Goal: Task Accomplishment & Management: Complete application form

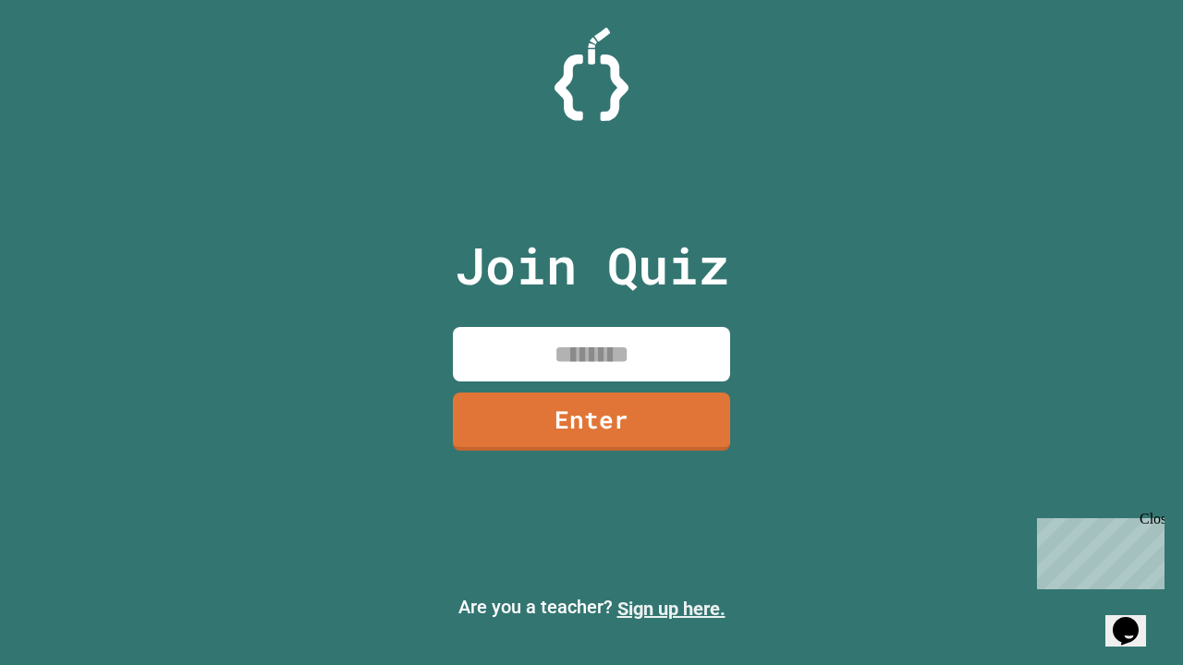
click at [671, 609] on link "Sign up here." at bounding box center [671, 609] width 108 height 22
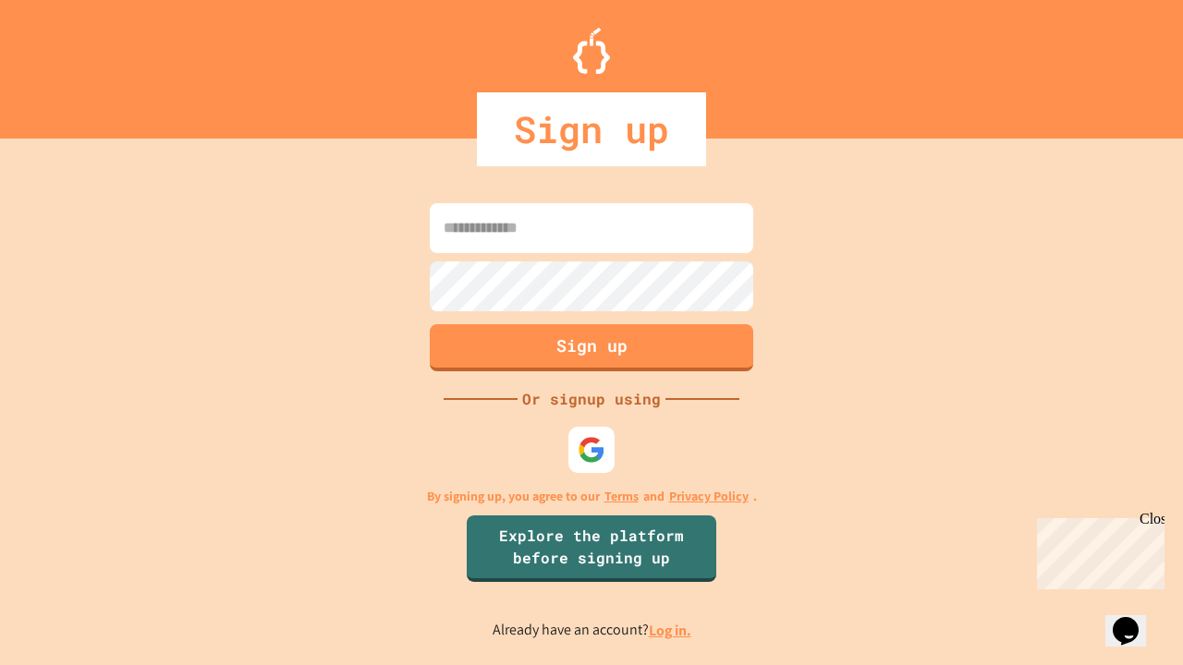
click at [671, 630] on link "Log in." at bounding box center [670, 630] width 42 height 19
